Goal: Information Seeking & Learning: Learn about a topic

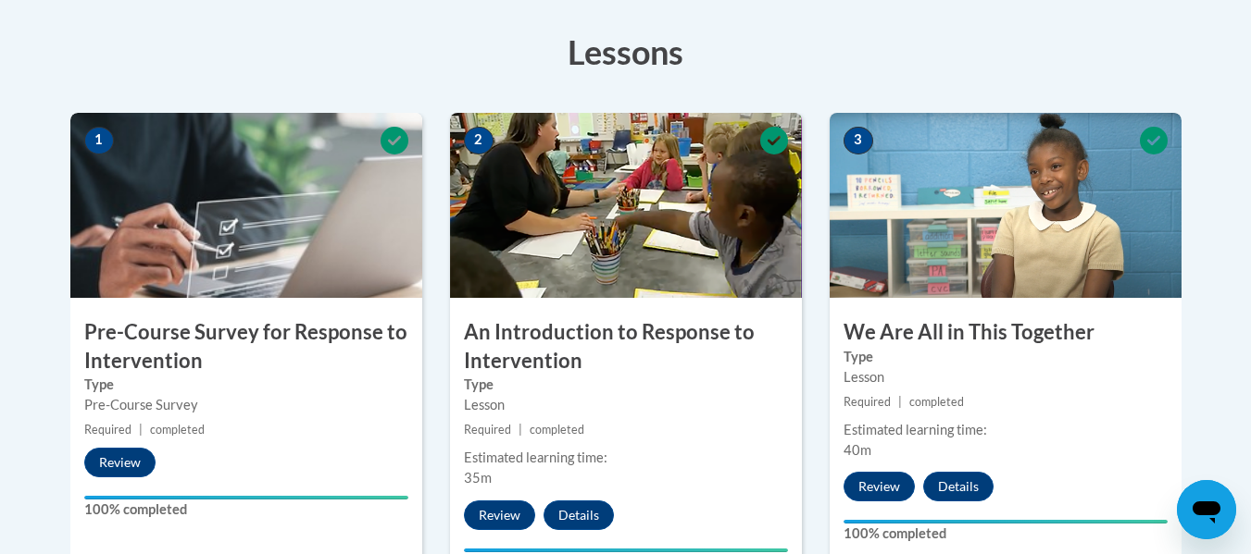
scroll to position [1111, 0]
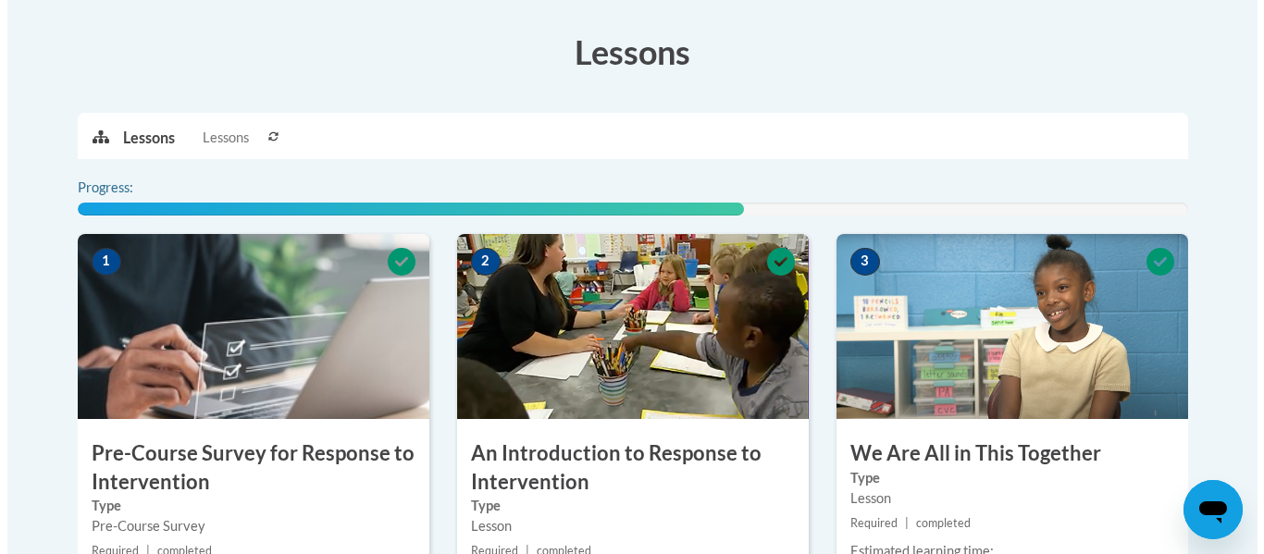
scroll to position [989, 0]
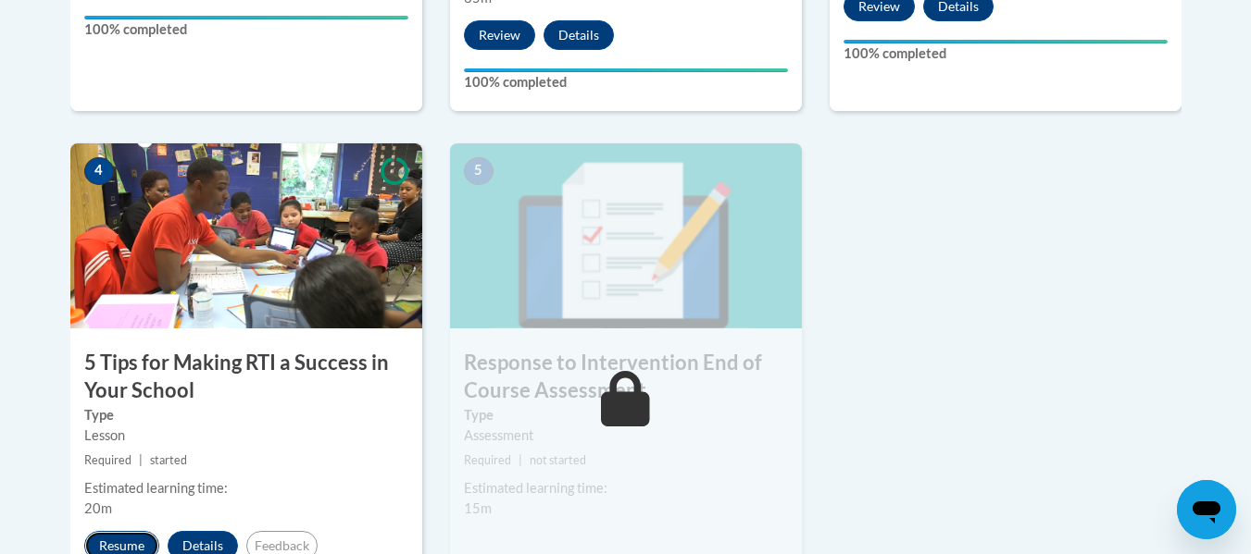
click at [127, 535] on button "Resume" at bounding box center [121, 546] width 75 height 30
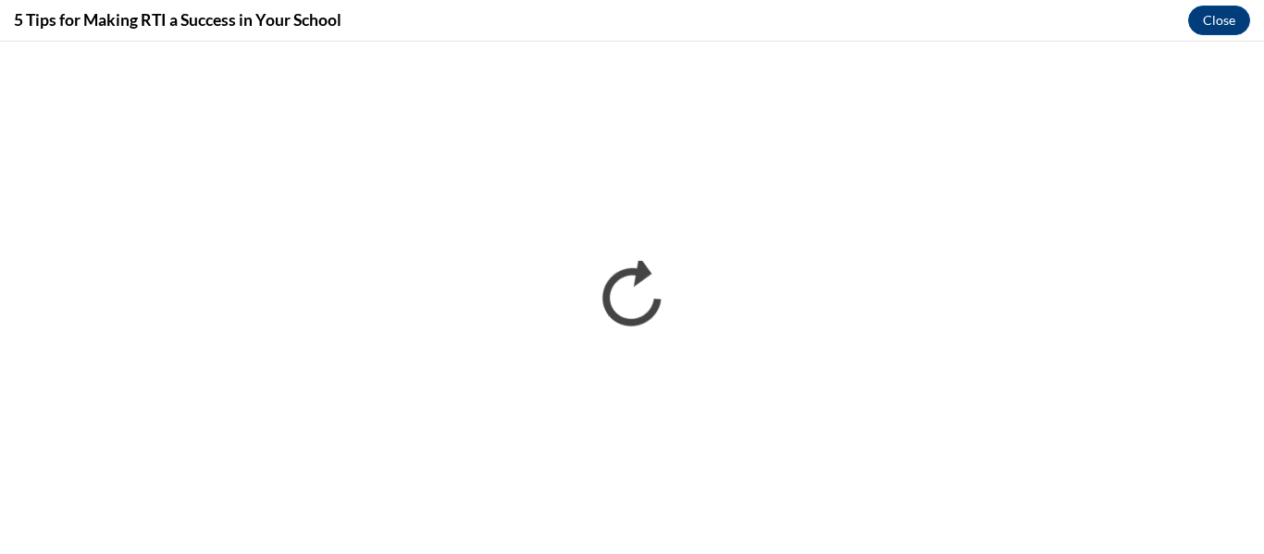
scroll to position [0, 0]
